Goal: Check status: Check status

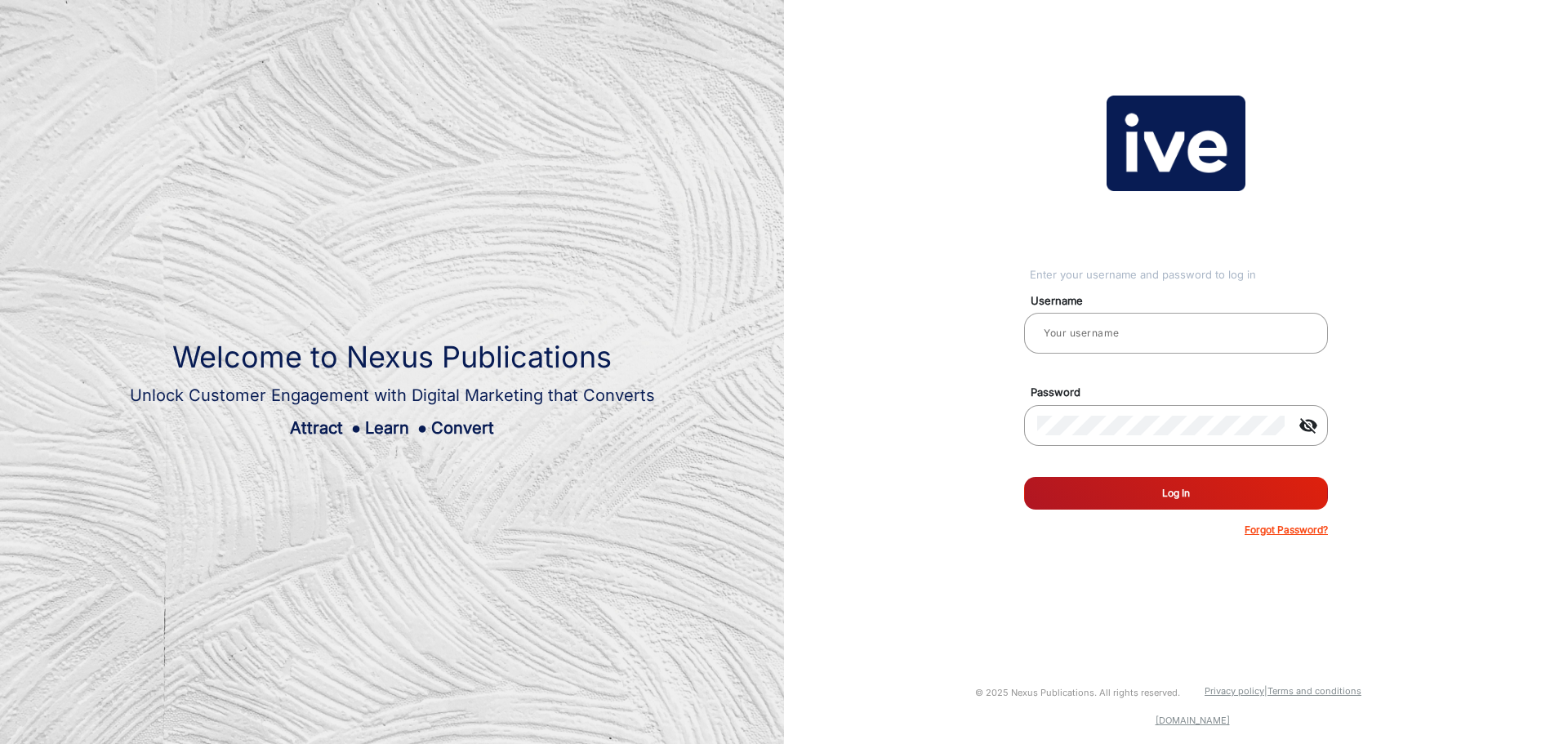
type input "gemcell"
click at [1246, 501] on button "Log In" at bounding box center [1175, 492] width 303 height 32
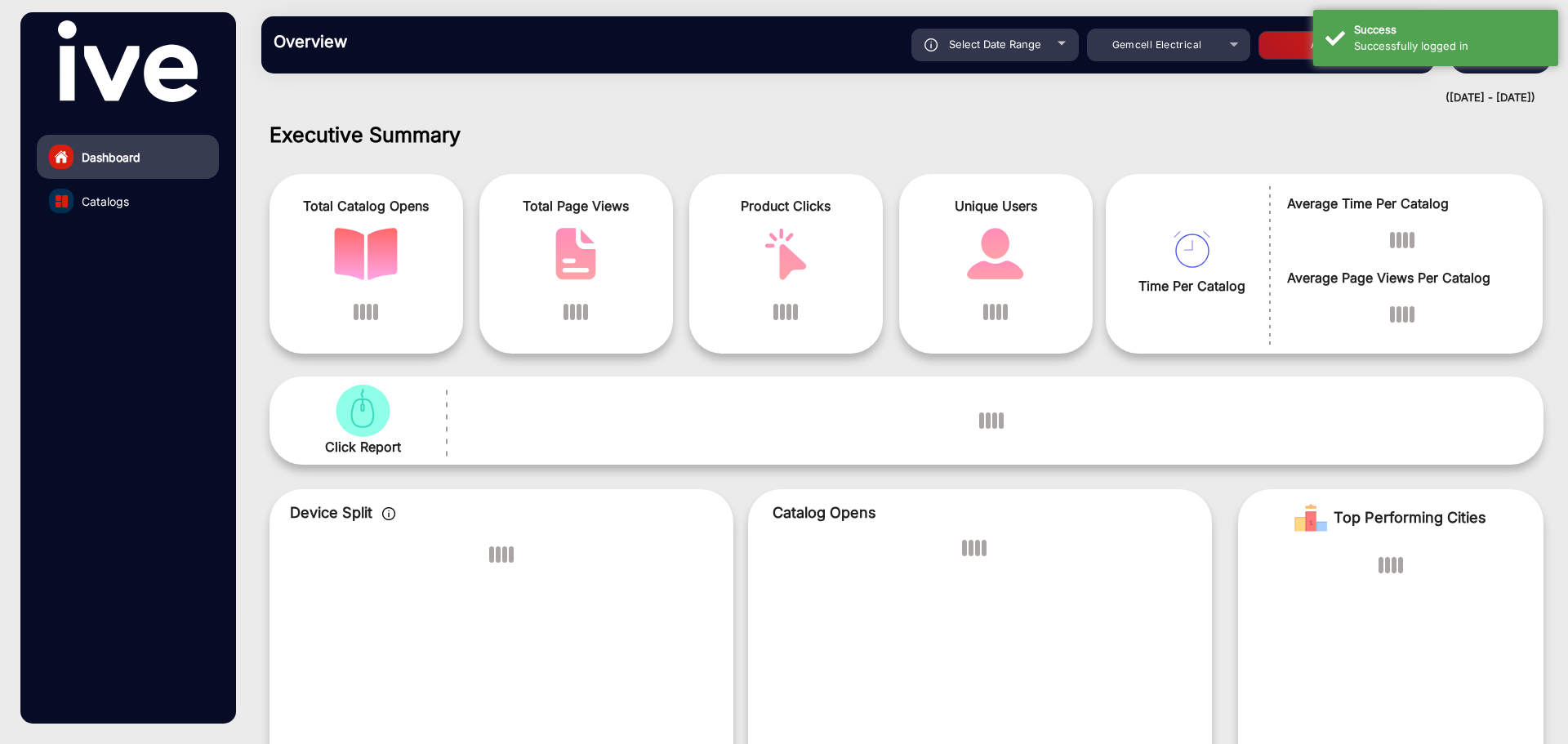
scroll to position [12, 0]
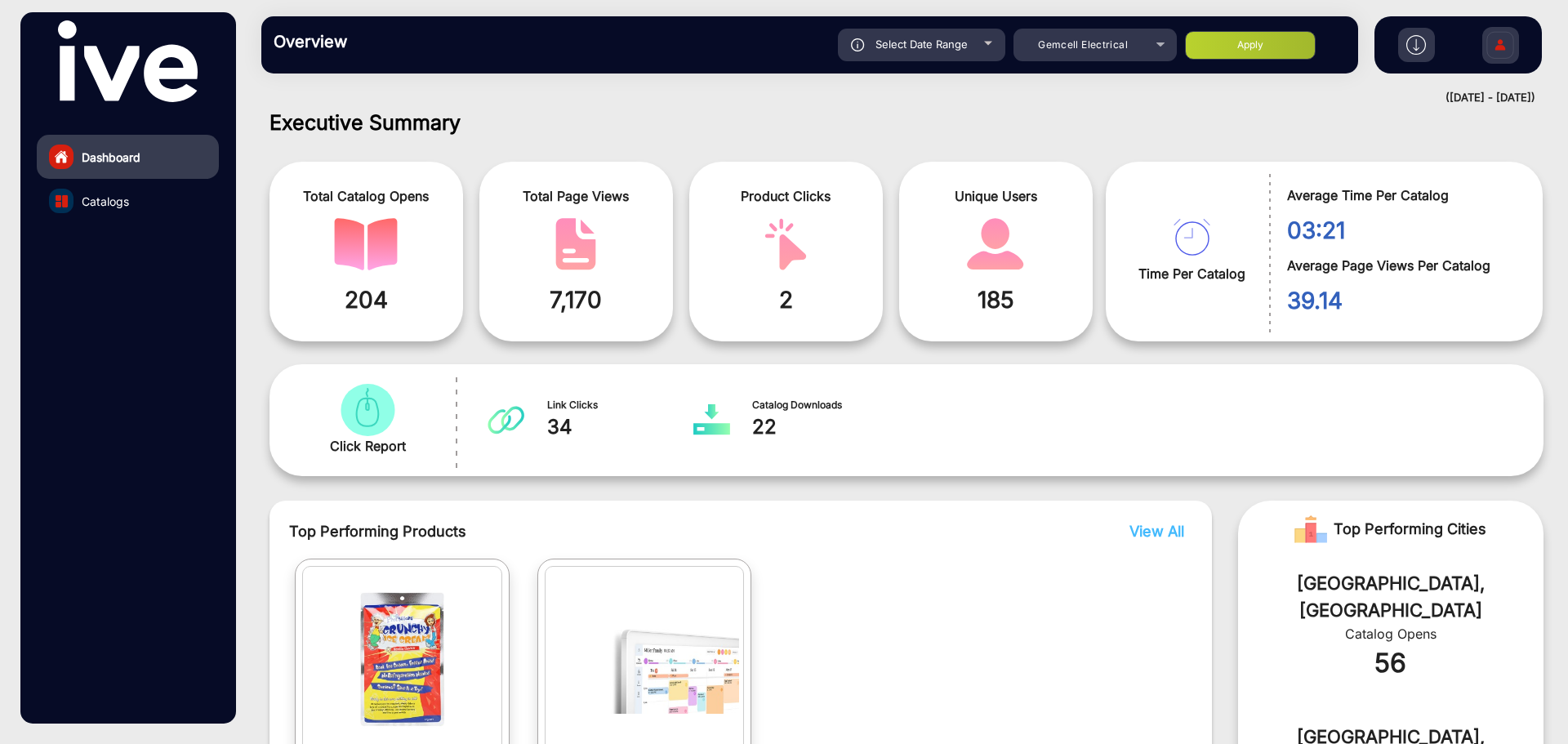
click at [934, 53] on div "Select Date Range" at bounding box center [922, 44] width 168 height 32
type input "[DATE]"
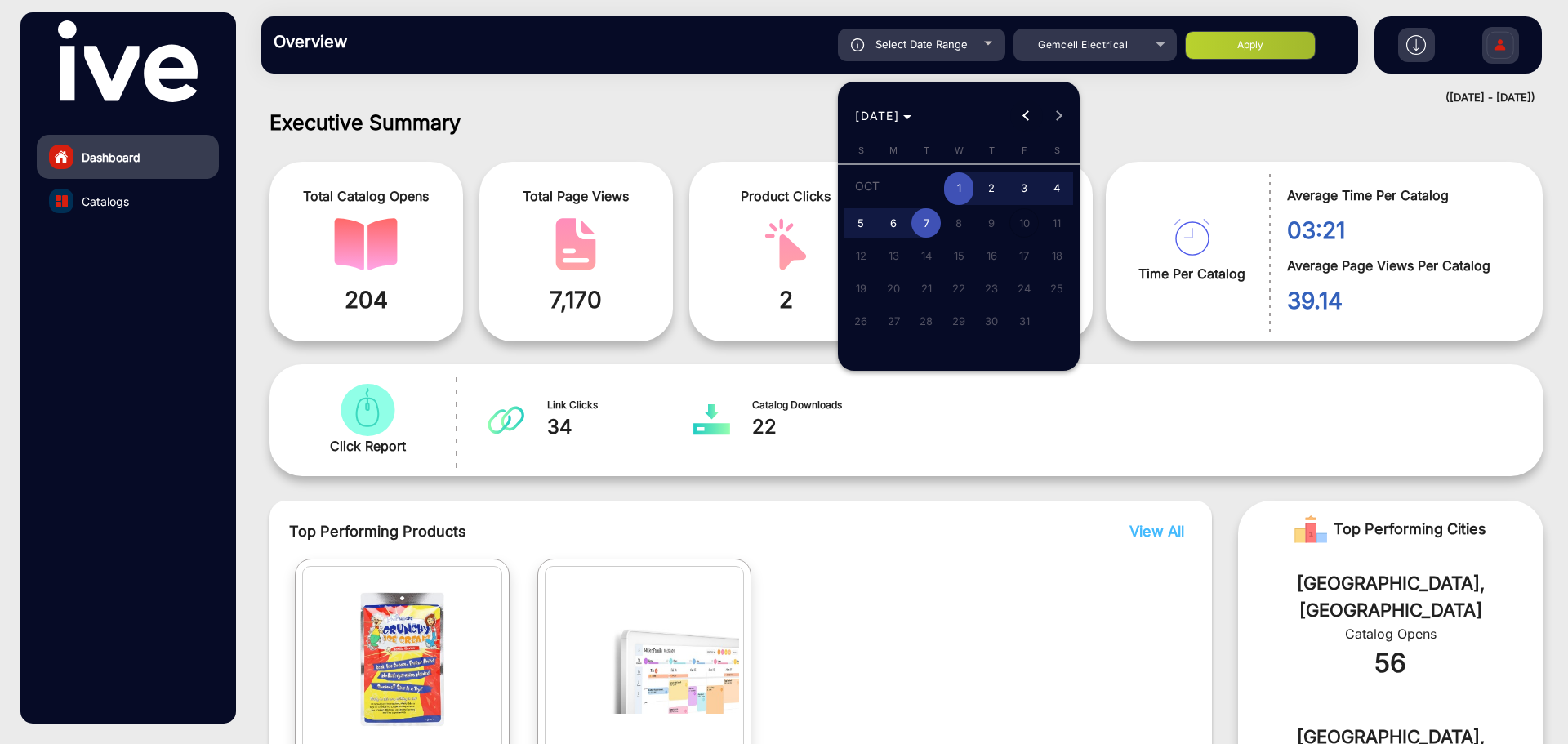
click at [1018, 110] on span "Previous month" at bounding box center [1026, 115] width 32 height 32
click at [896, 218] on span "1" at bounding box center [894, 218] width 30 height 30
type input "[DATE]"
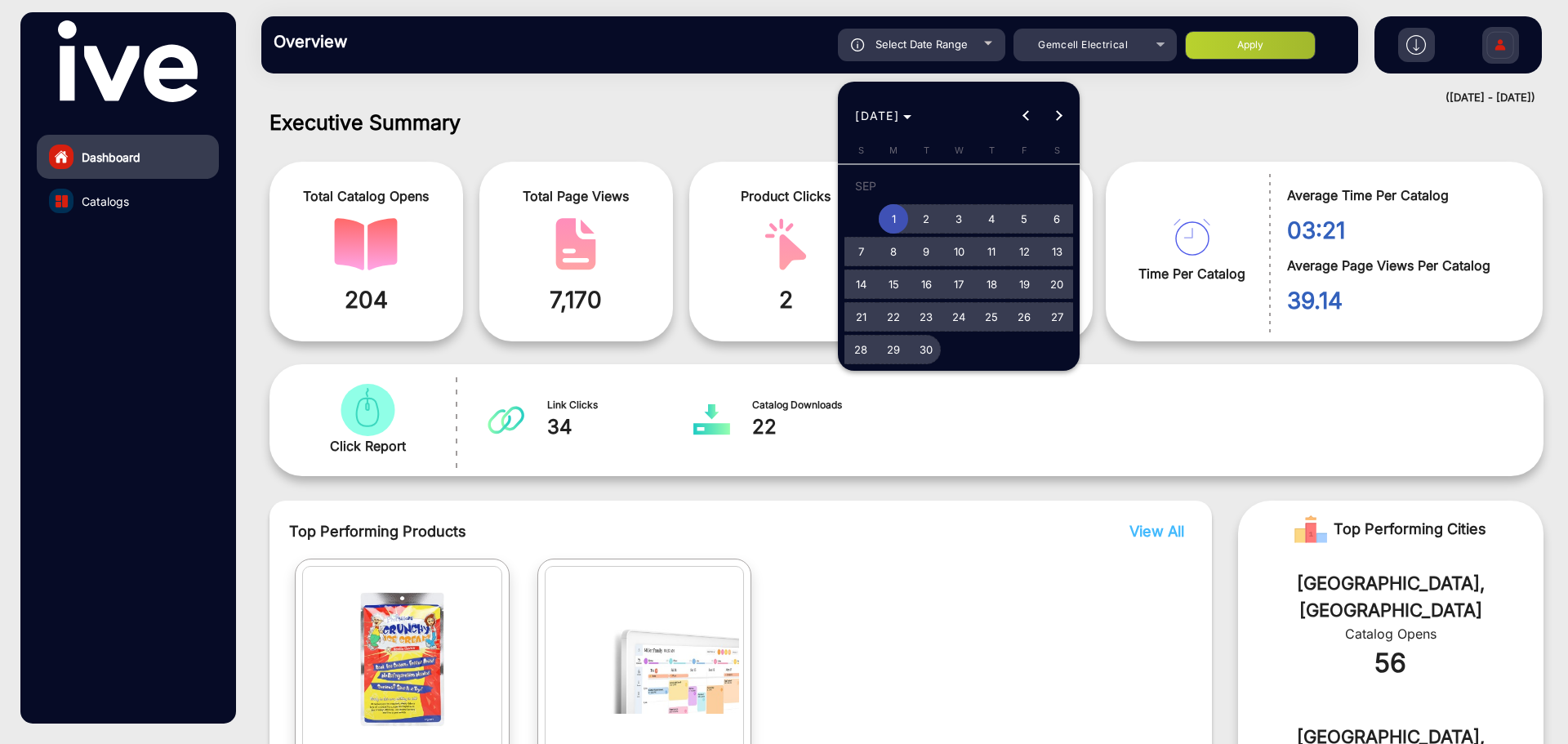
click at [923, 346] on span "30" at bounding box center [926, 349] width 30 height 30
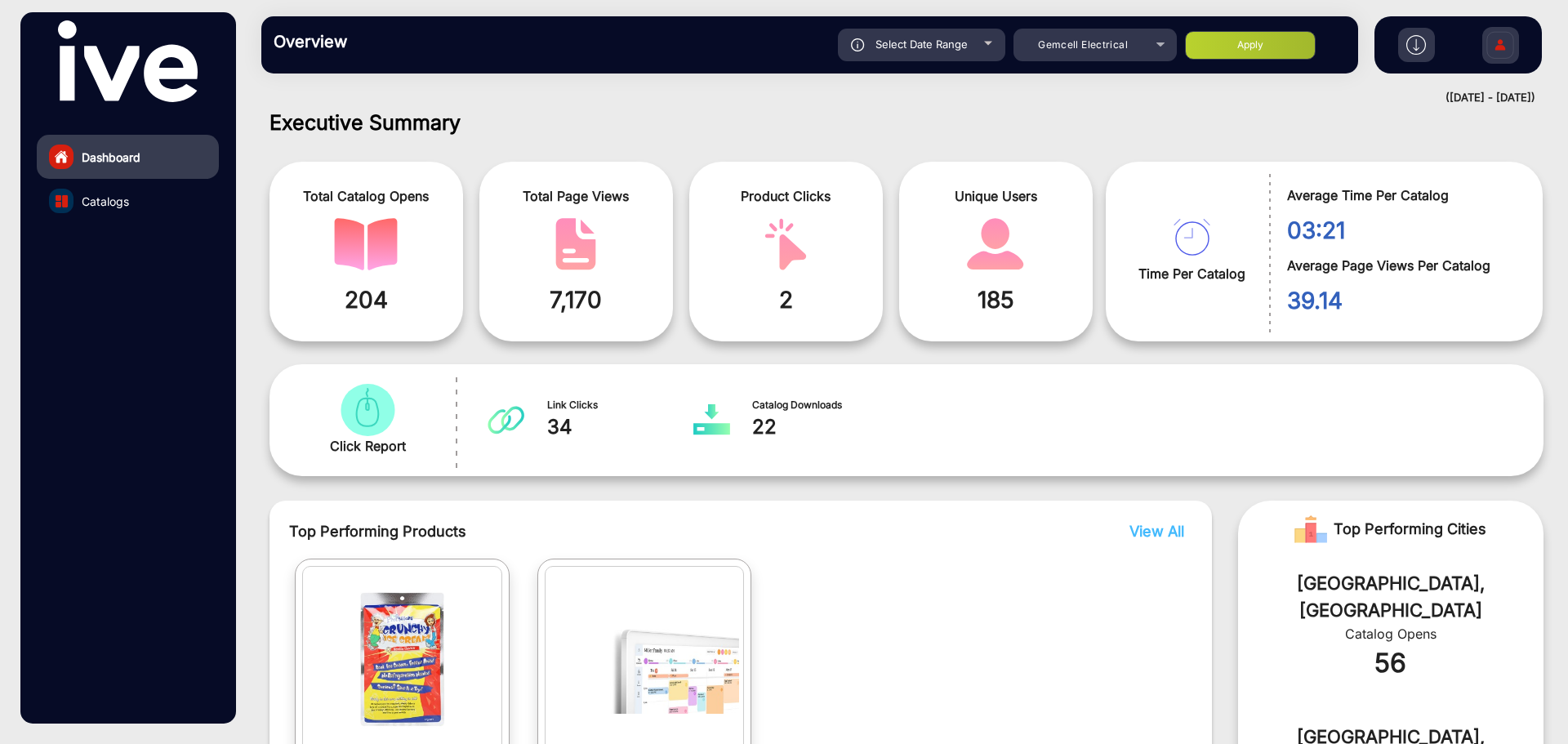
type input "[DATE]"
click at [1268, 44] on button "Apply" at bounding box center [1251, 45] width 131 height 29
type input "[DATE]"
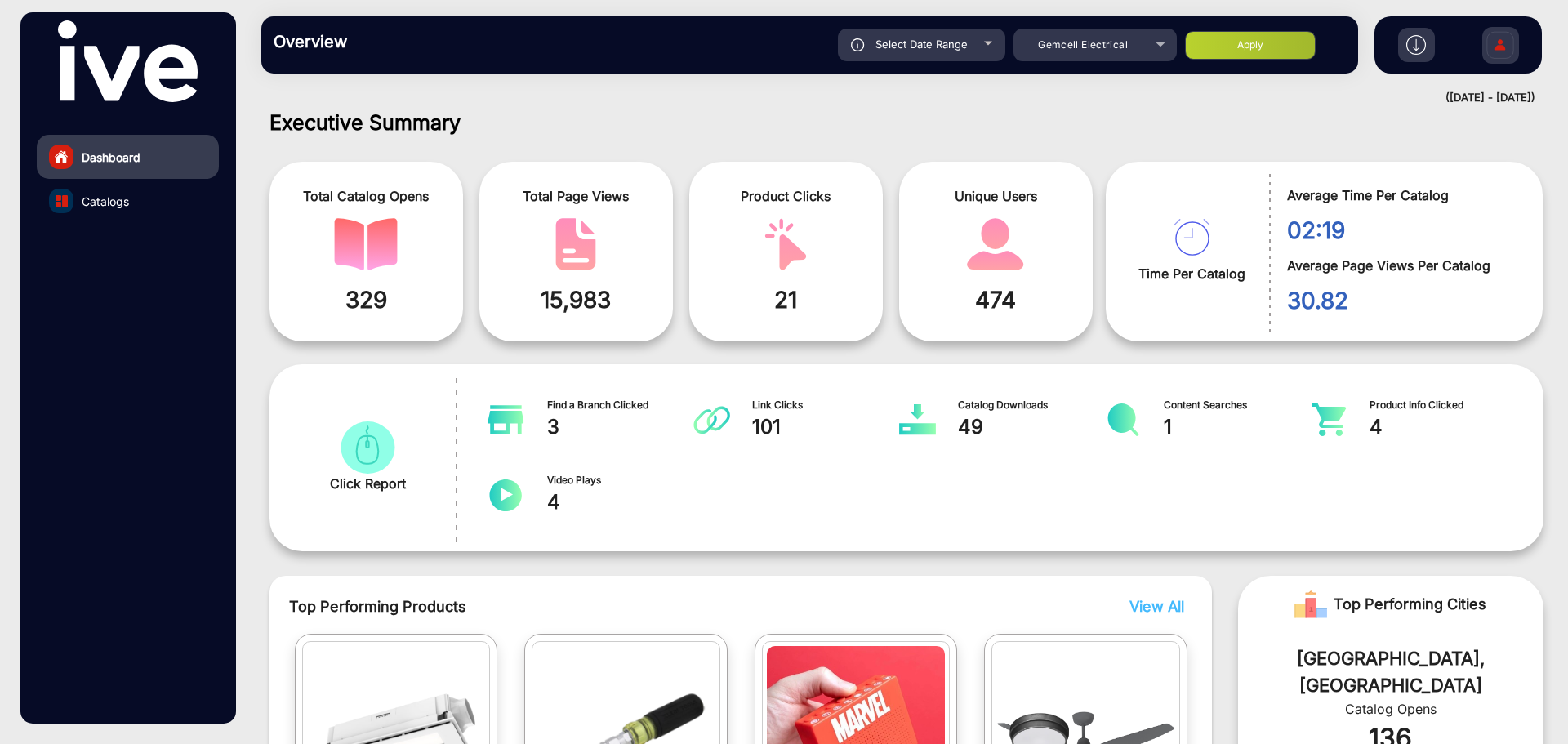
click at [944, 41] on span "Select Date Range" at bounding box center [921, 44] width 92 height 13
type input "[DATE]"
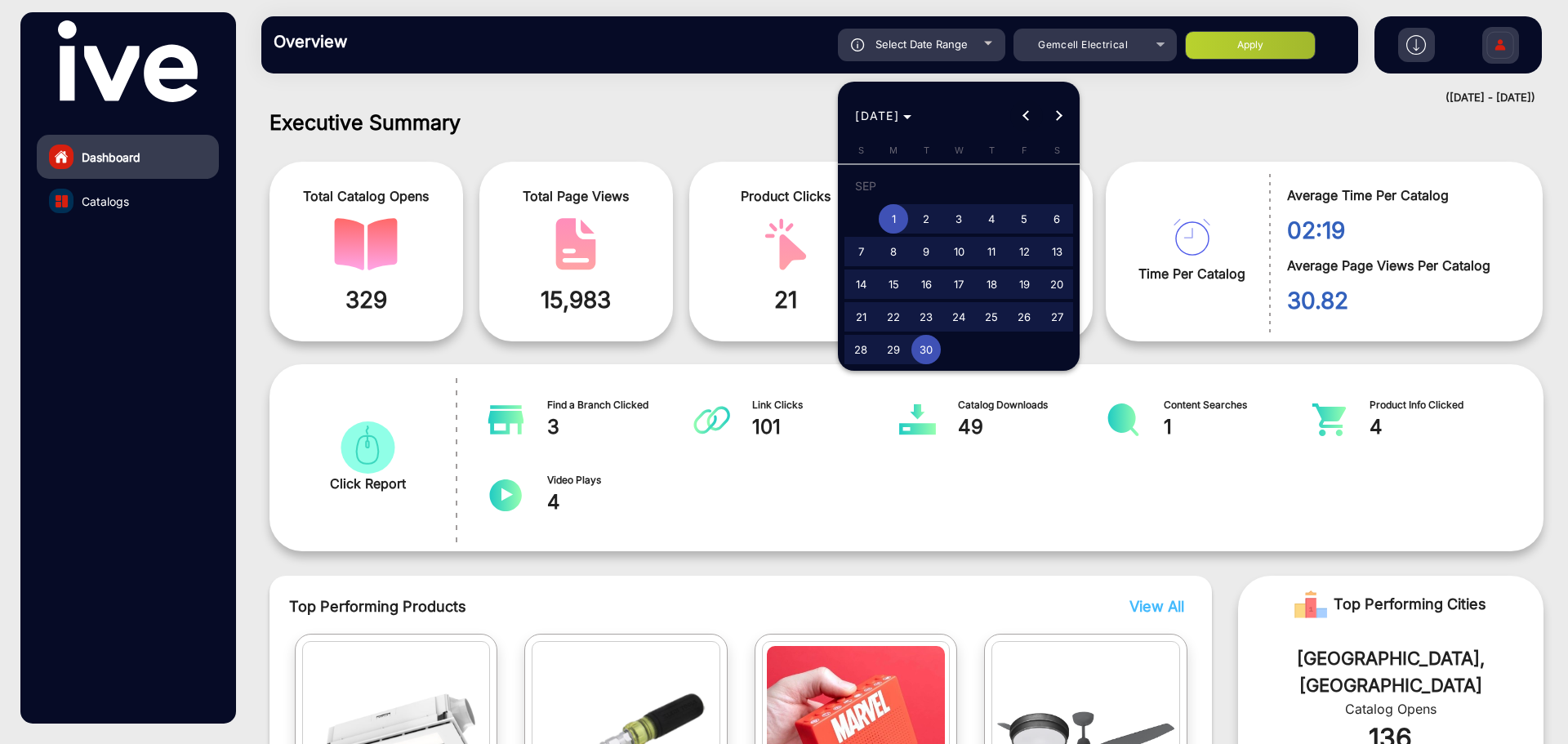
click at [1031, 115] on button "Previous month" at bounding box center [1026, 115] width 32 height 32
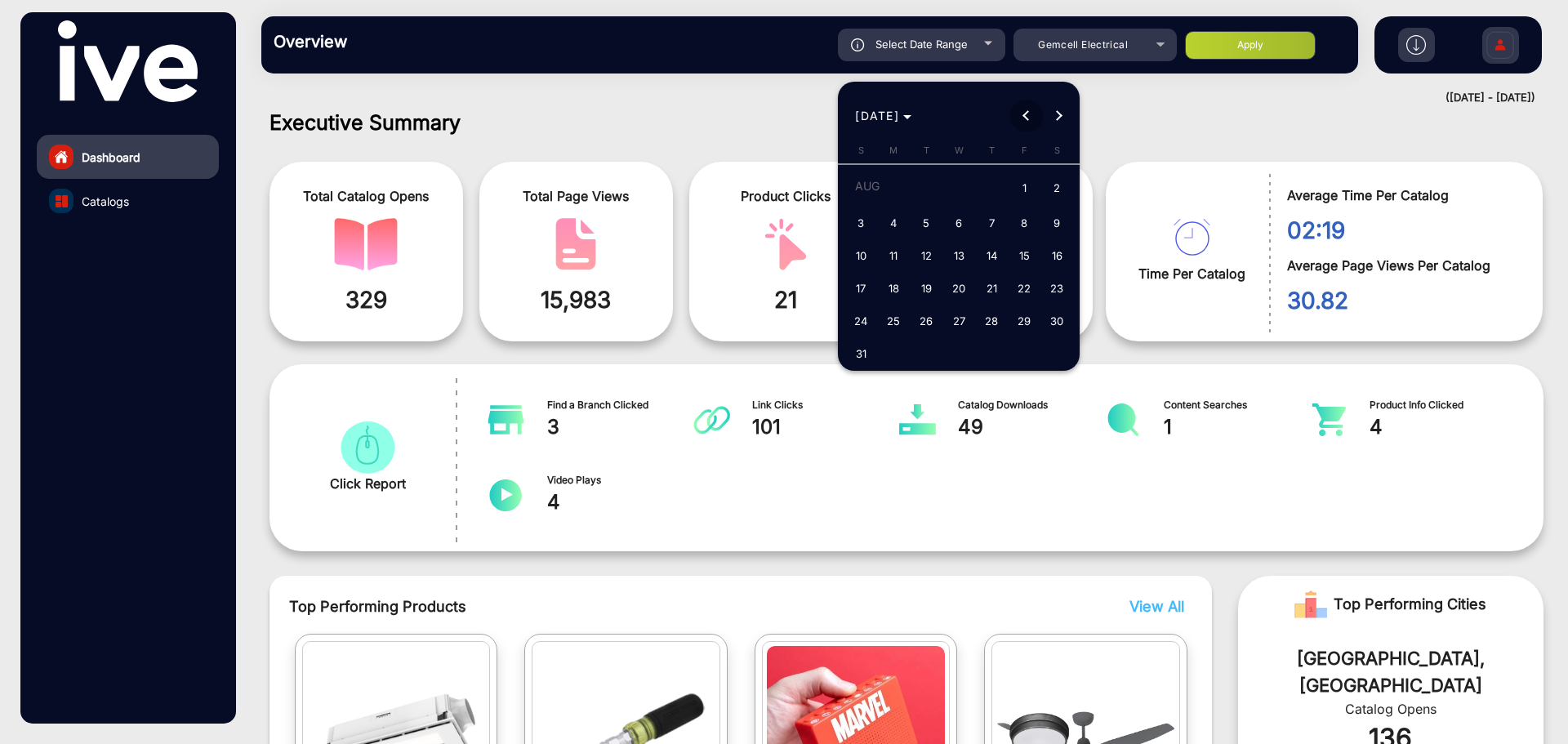
click at [1031, 115] on button "Previous month" at bounding box center [1026, 115] width 32 height 32
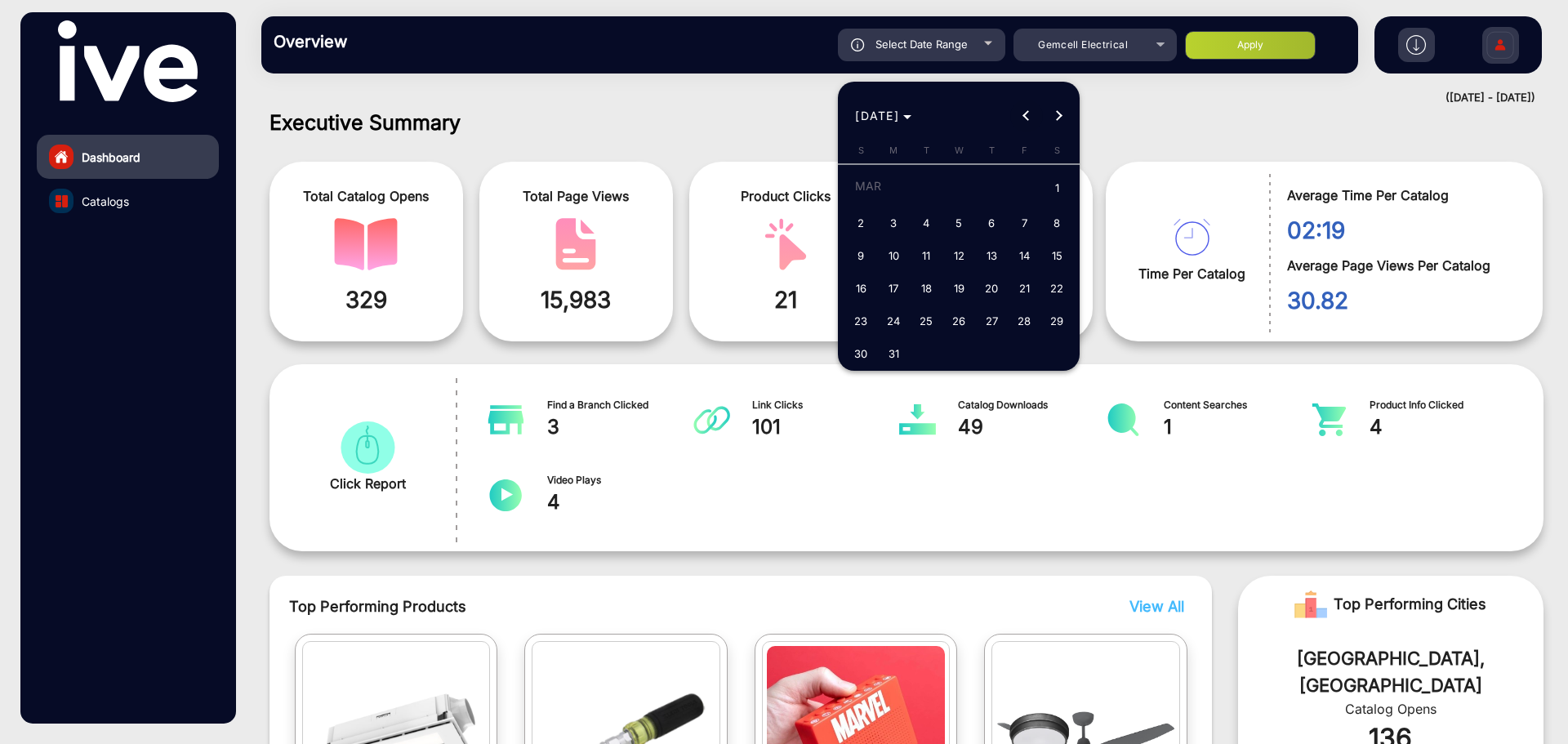
click at [1031, 115] on button "Previous month" at bounding box center [1026, 115] width 32 height 32
click at [1052, 185] on span "1" at bounding box center [1057, 189] width 30 height 33
type input "[DATE]"
click at [1061, 105] on span "Next month" at bounding box center [1059, 115] width 32 height 32
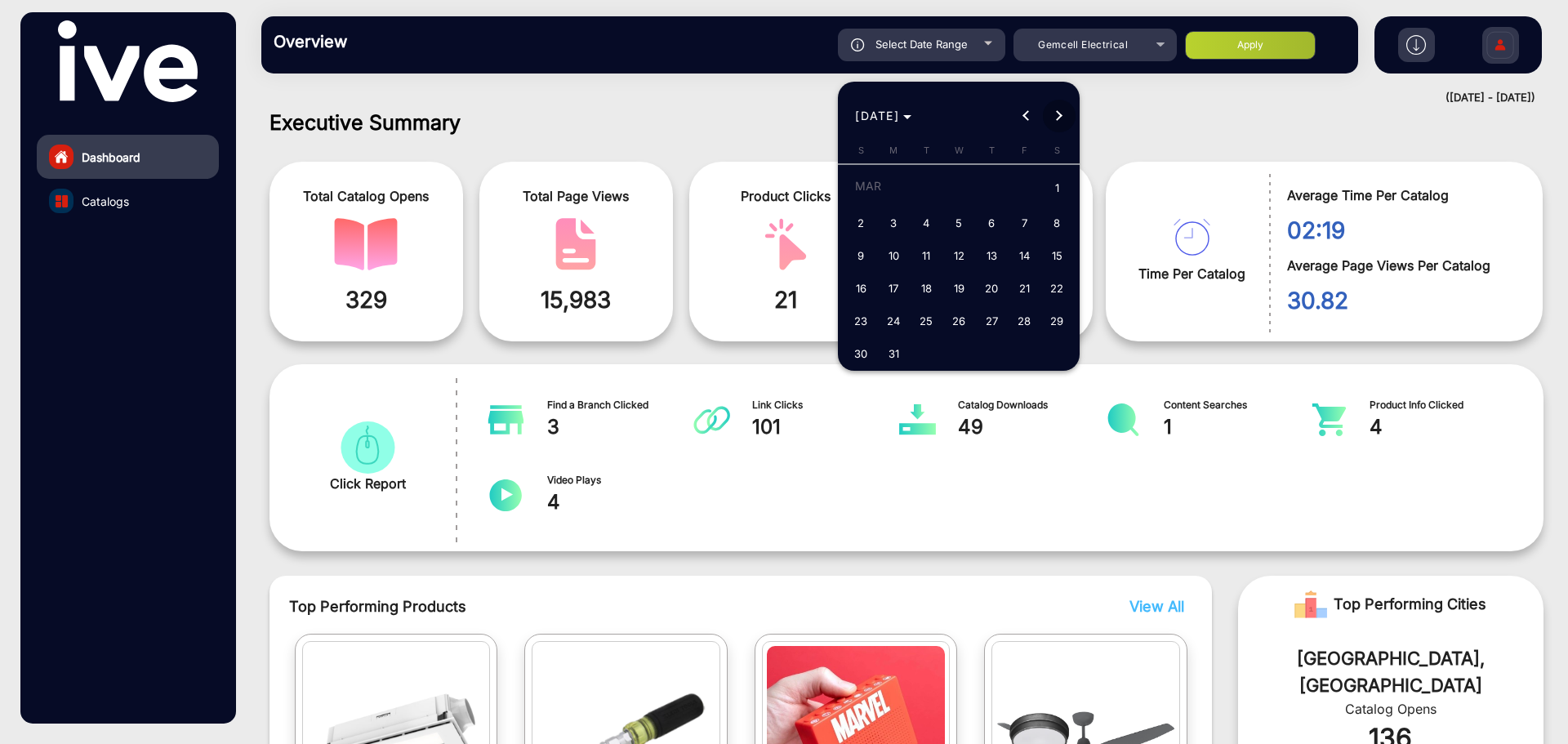
click at [1061, 105] on span "Next month" at bounding box center [1059, 115] width 32 height 32
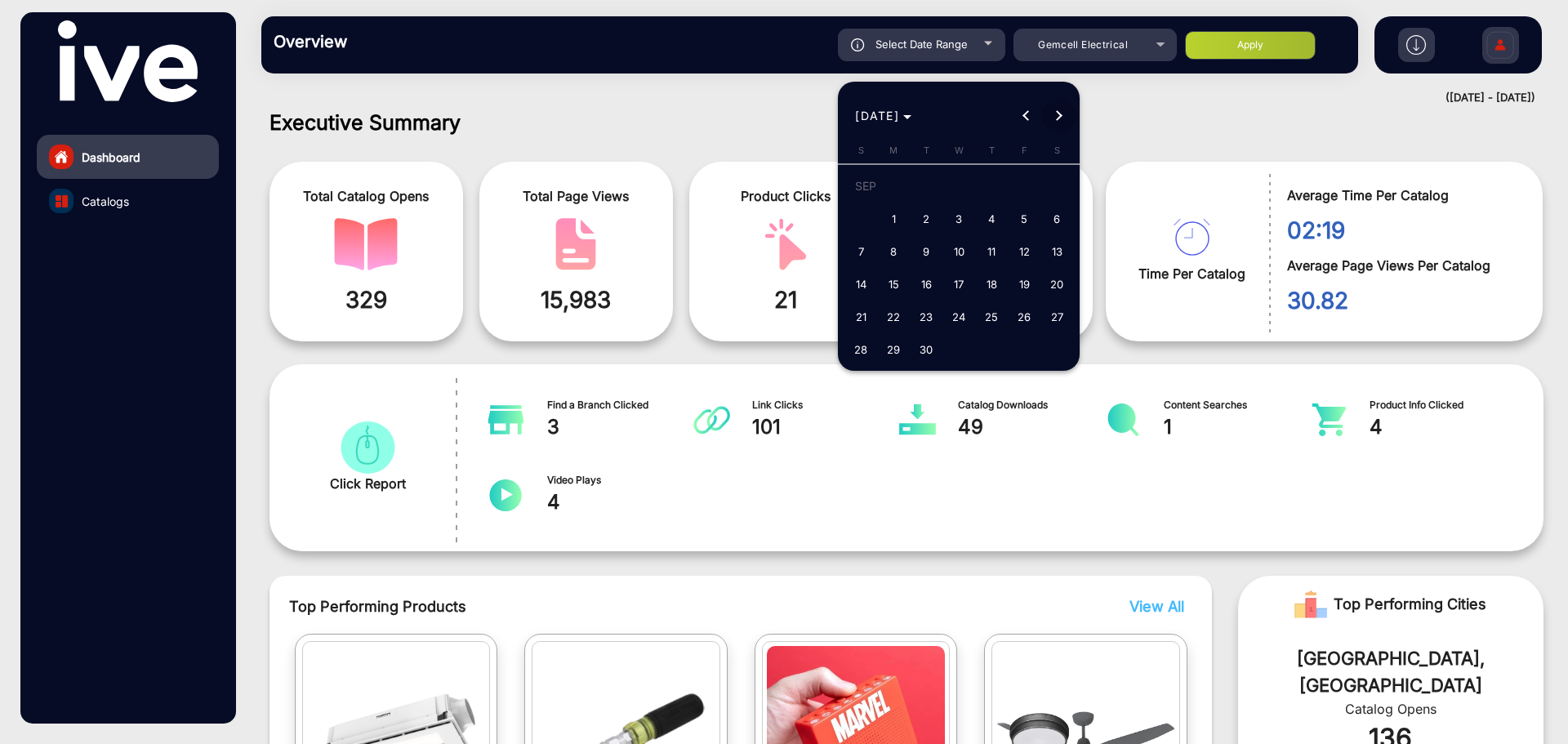
click at [1061, 105] on span "Next month" at bounding box center [1059, 115] width 32 height 32
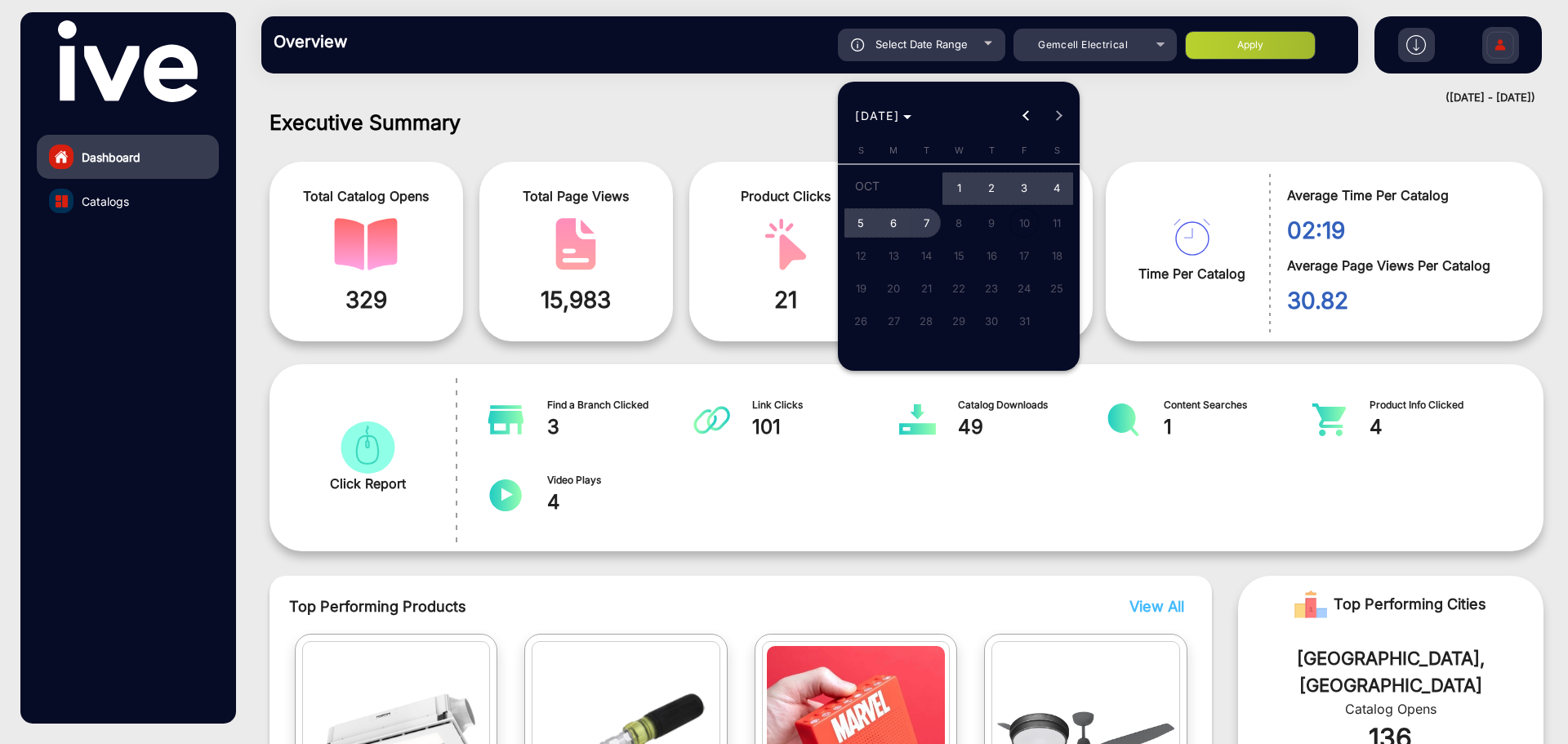
click at [921, 217] on span "7" at bounding box center [926, 223] width 30 height 30
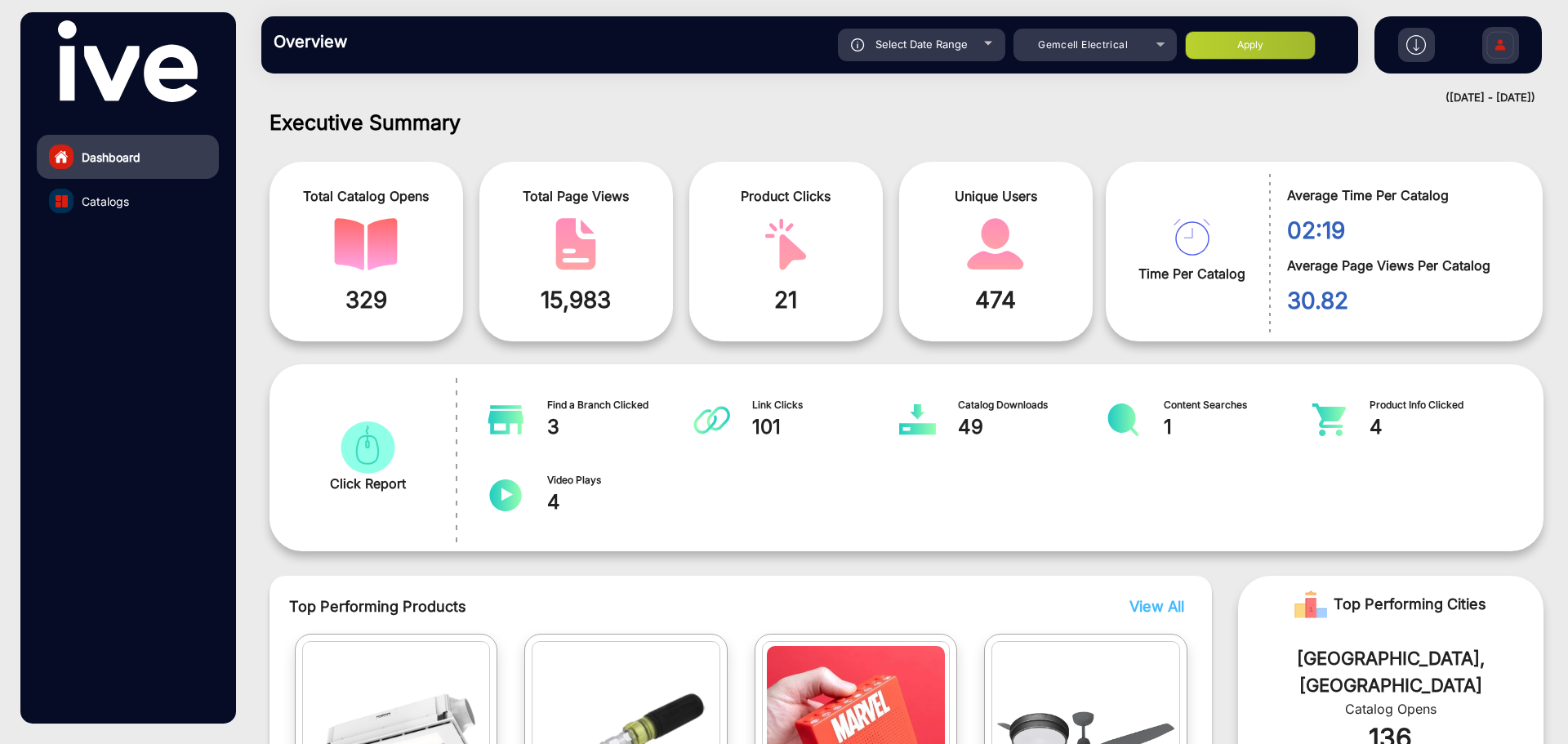
type input "[DATE]"
click at [1245, 50] on button "Apply" at bounding box center [1251, 45] width 131 height 29
type input "[DATE]"
